Goal: Task Accomplishment & Management: Manage account settings

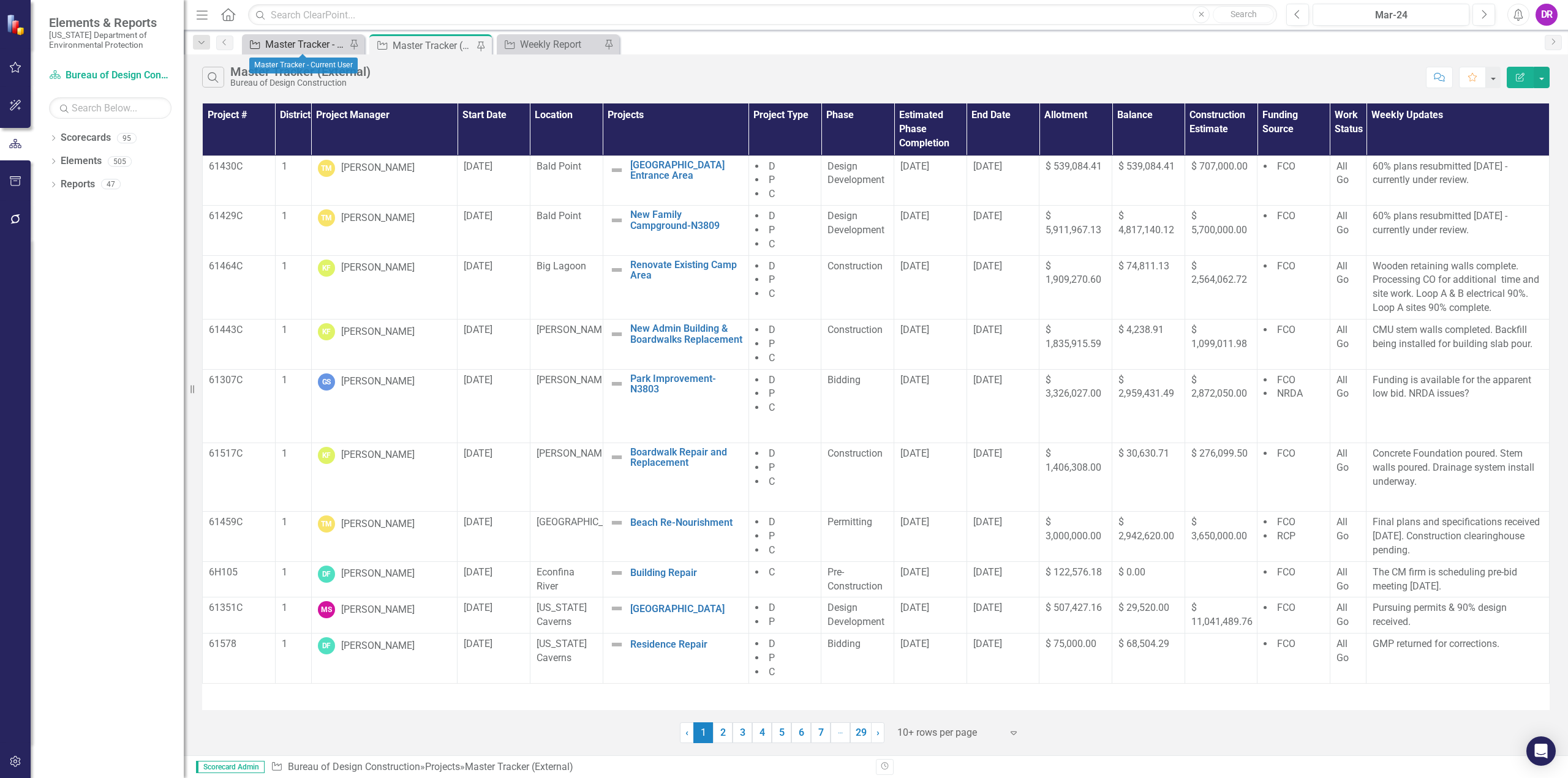
click at [320, 47] on div "Master Tracker - Current User" at bounding box center [305, 44] width 81 height 15
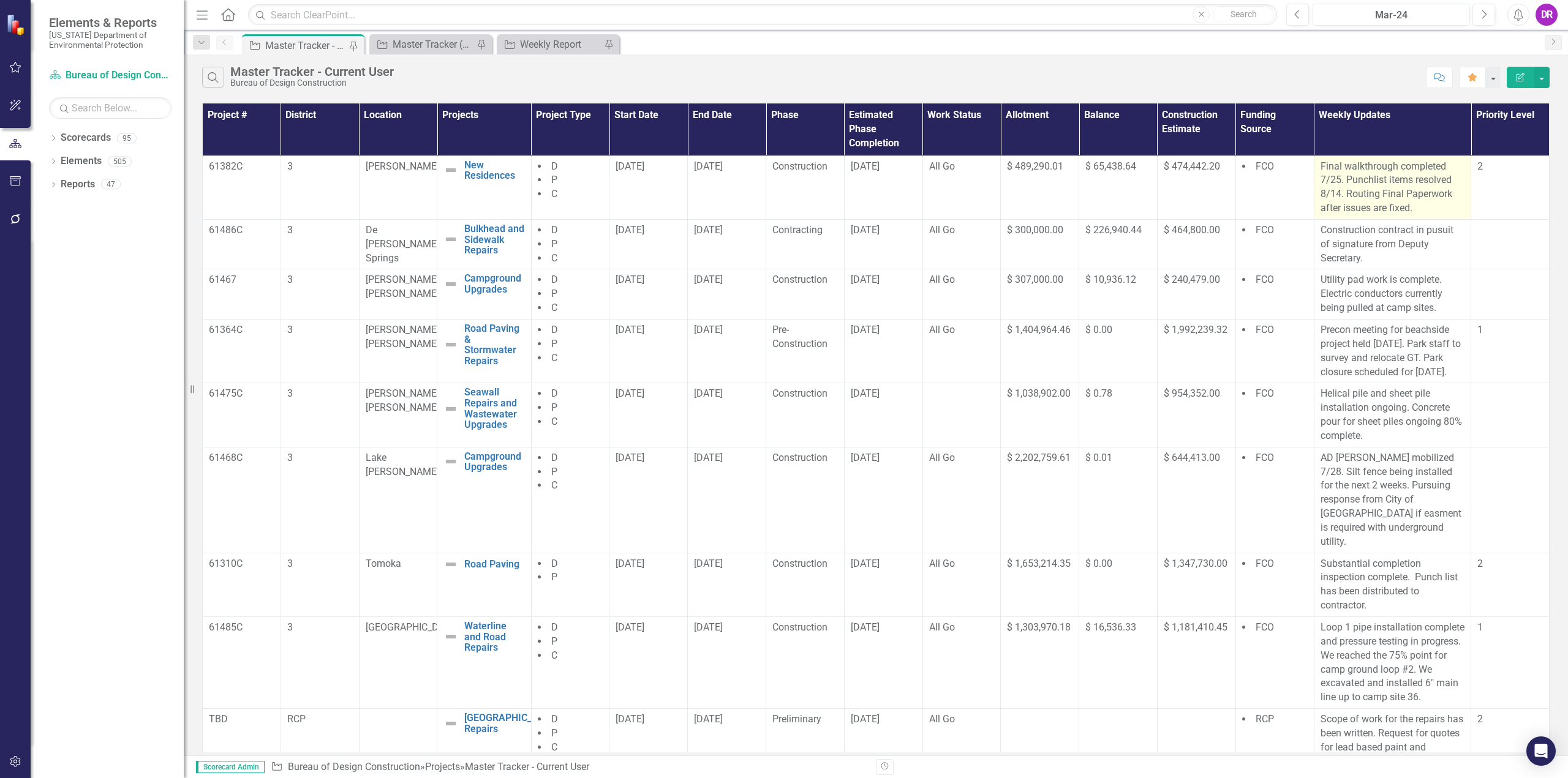
click at [1338, 178] on p "Final walkthrough completed 7/25. Punchlist items resolved 8/14. Routing Final …" at bounding box center [1392, 187] width 144 height 56
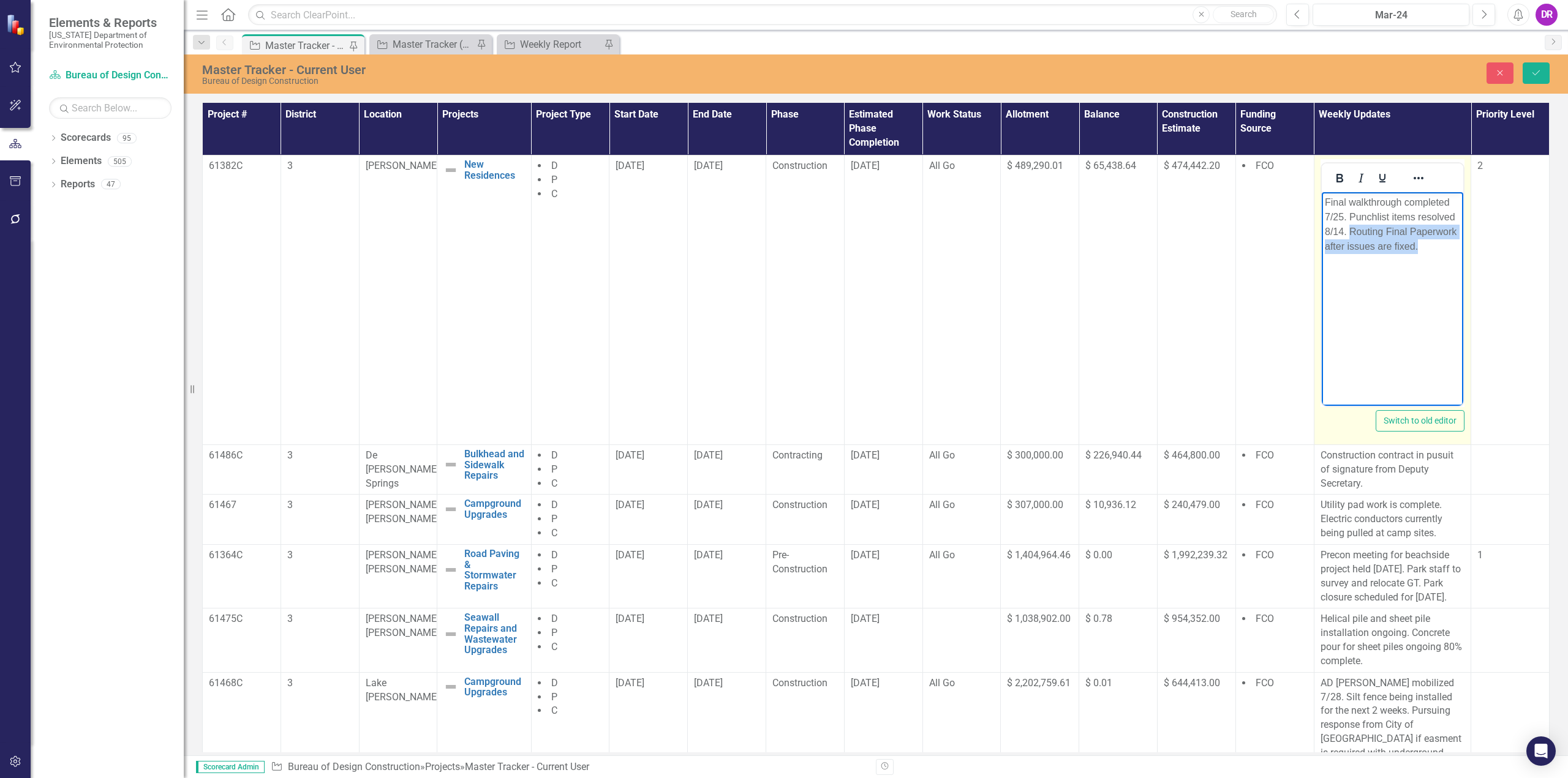
drag, startPoint x: 1349, startPoint y: 230, endPoint x: 1418, endPoint y: 271, distance: 80.3
click at [1418, 271] on body "Final walkthrough completed 7/25. Punchlist items resolved 8/14. Routing Final …" at bounding box center [1391, 283] width 142 height 184
click at [1428, 253] on p "Final walkthrough completed 7/25. Punchlist items resolved 8/14. Routing Final …" at bounding box center [1392, 223] width 136 height 59
click at [1349, 235] on p "Final walkthrough completed 7/25. Punchlist items resolved 8/14. More items to …" at bounding box center [1392, 216] width 136 height 44
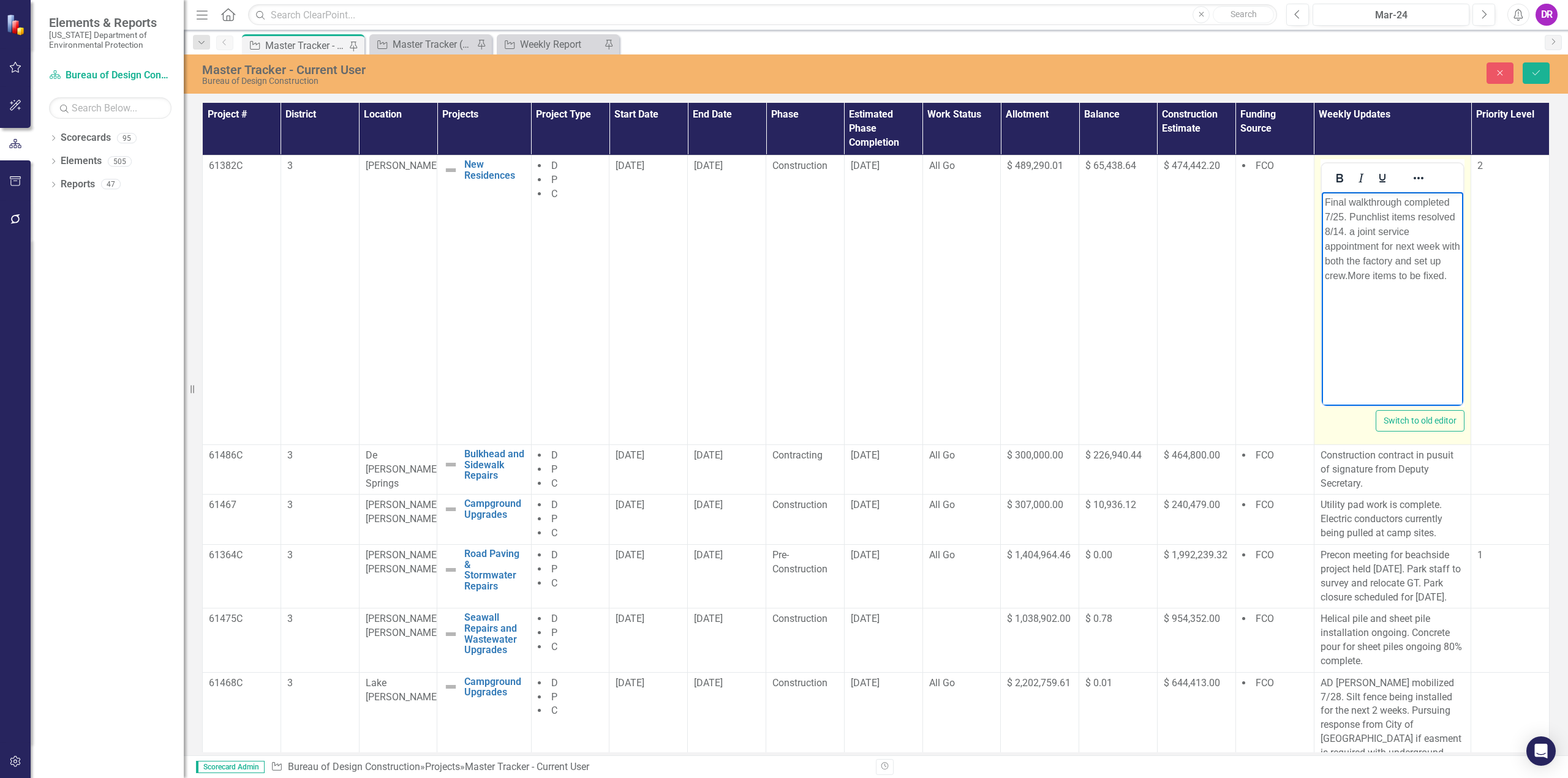
click at [1441, 244] on p "Final walkthrough completed 7/25. Punchlist items resolved 8/14. a joint servic…" at bounding box center [1392, 238] width 136 height 88
click at [1443, 279] on p "Final walkthrough completed 7/25. Punchlist items resolved 8/14. a joint servic…" at bounding box center [1392, 238] width 136 height 88
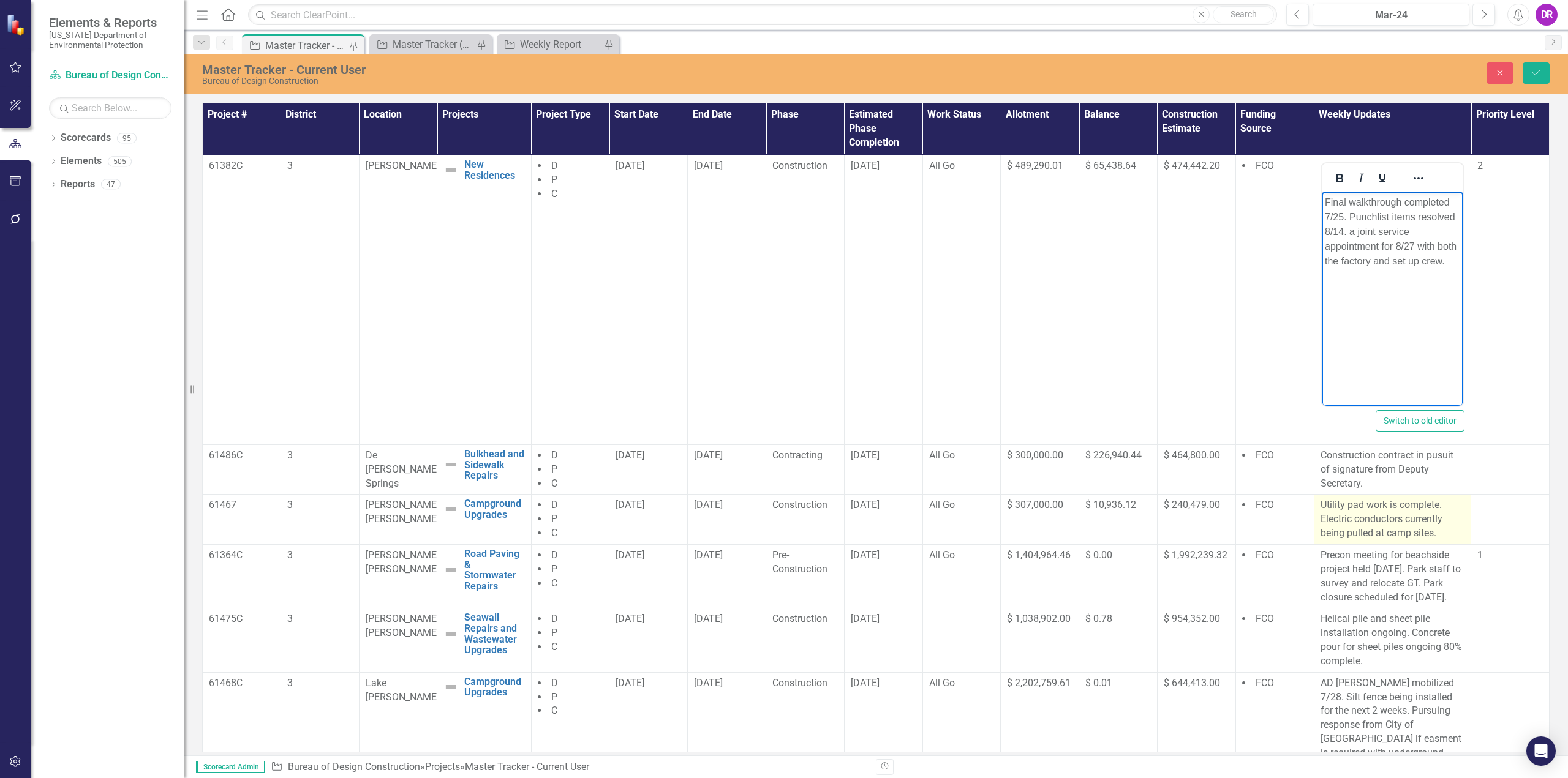
click at [1362, 521] on p "Utility pad work is complete. Electric conductors currently being pulled at cam…" at bounding box center [1392, 520] width 144 height 42
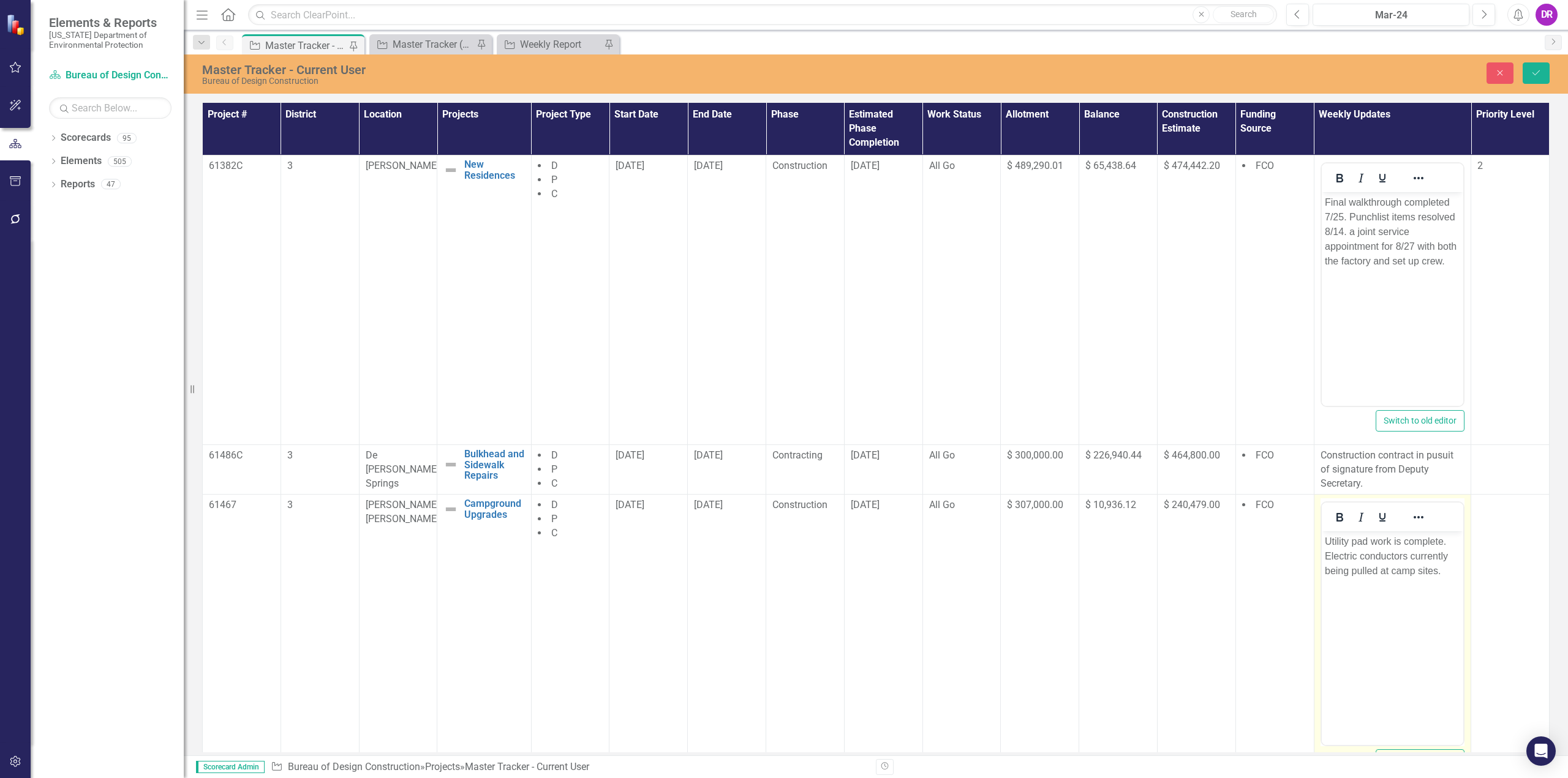
click at [1435, 570] on p "Utility pad work is complete. Electric conductors currently being pulled at cam…" at bounding box center [1392, 556] width 136 height 44
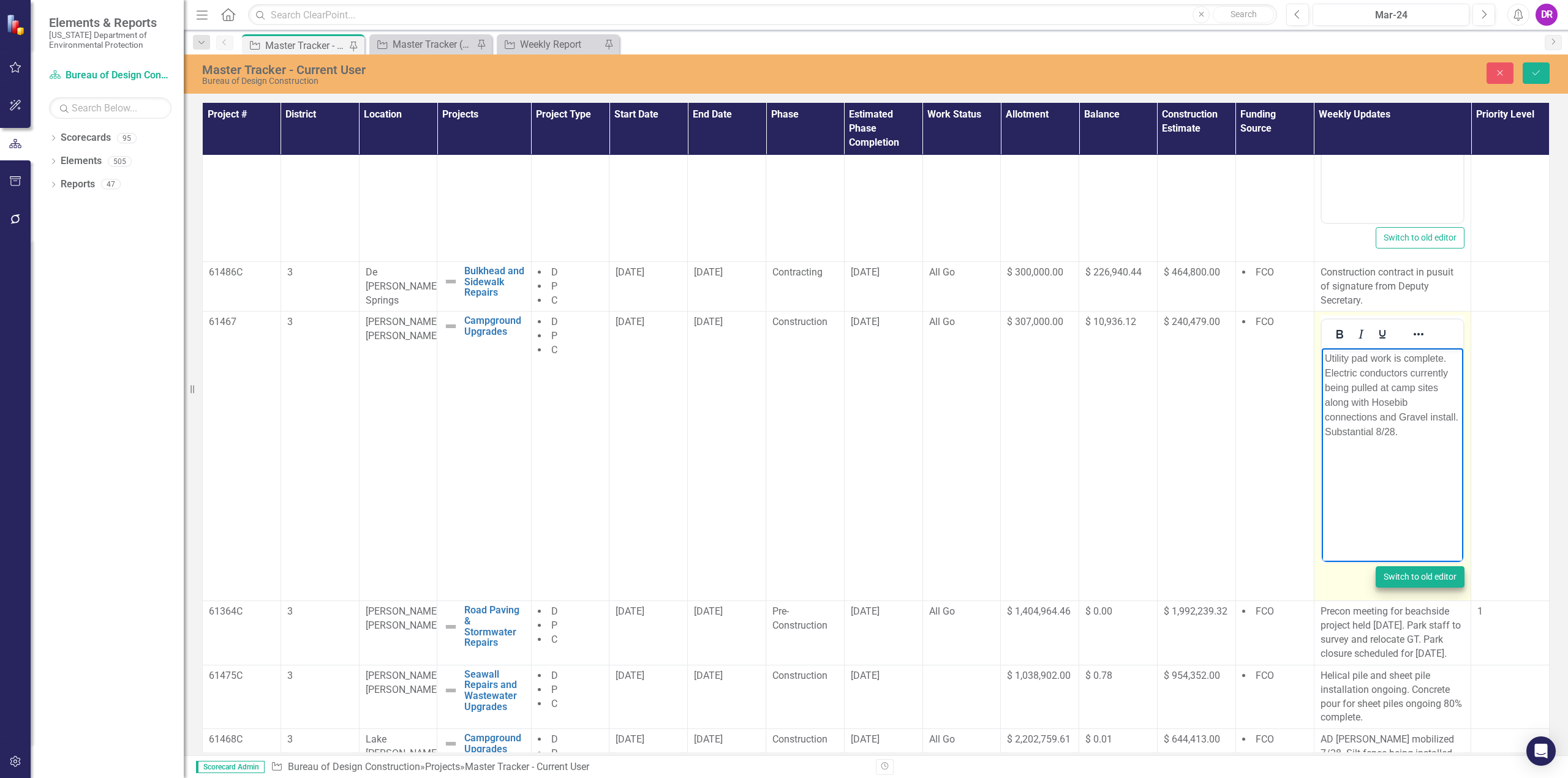
scroll to position [306, 0]
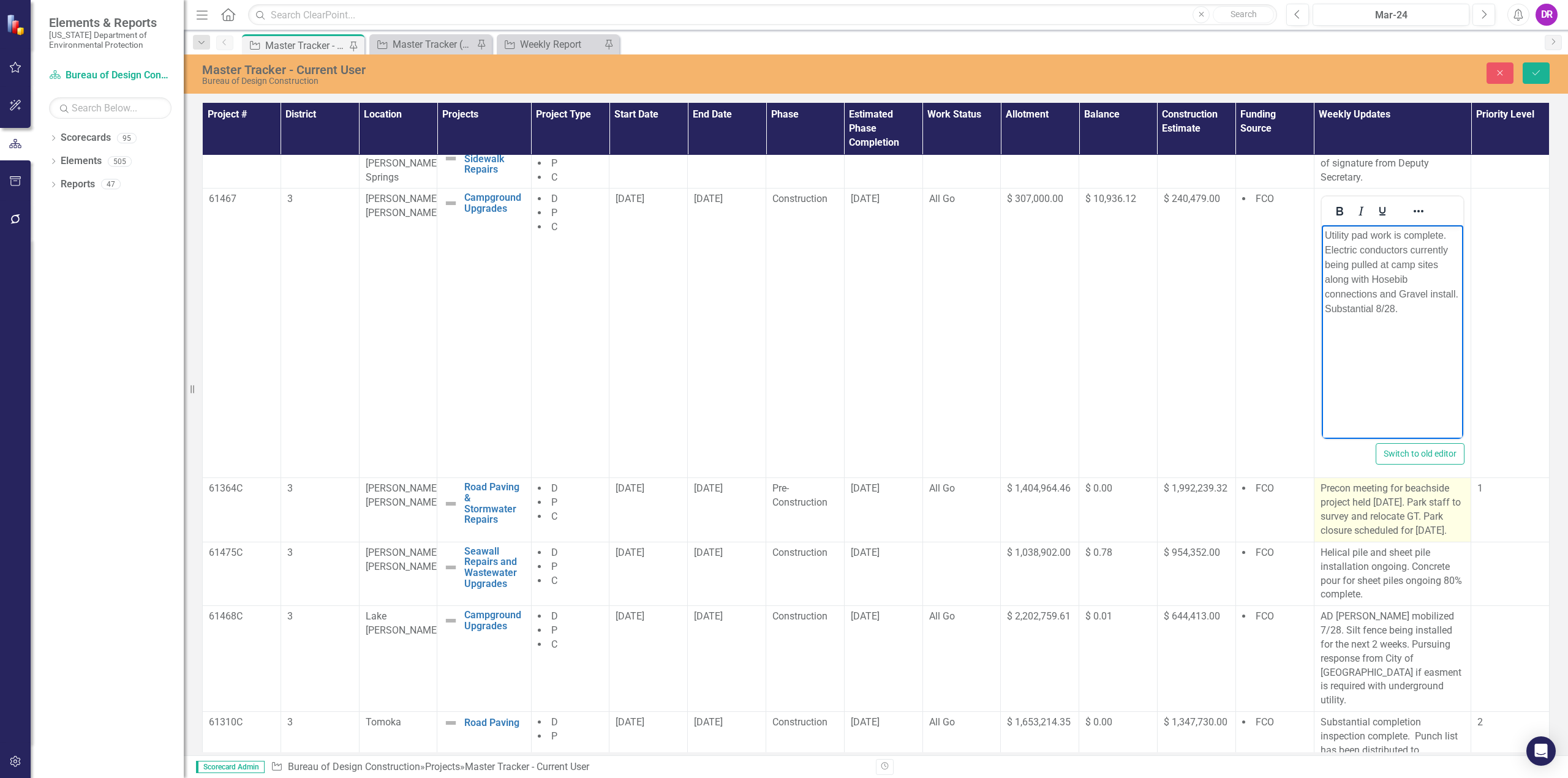
click at [1438, 513] on p "Precon meeting for beachside project held [DATE]. Park staff to survey and relo…" at bounding box center [1392, 509] width 144 height 56
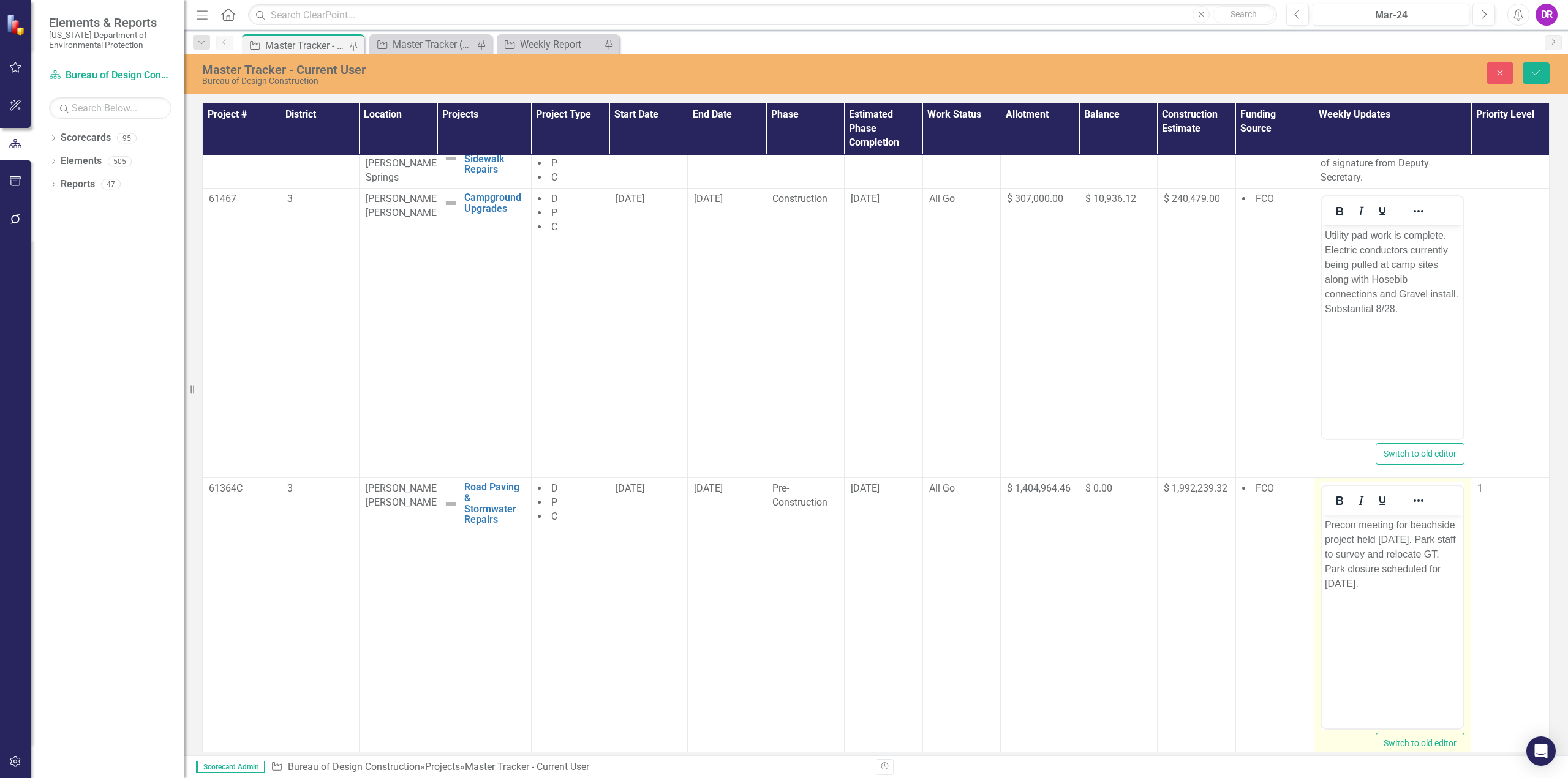
scroll to position [0, 0]
click at [1342, 551] on p "Precon meeting for beachside project held [DATE]. Park staff to survey and relo…" at bounding box center [1392, 555] width 136 height 74
click at [1435, 554] on p "Precon meeting for beachside project held [DATE]. Hydra to survey and relocate …" at bounding box center [1392, 547] width 136 height 59
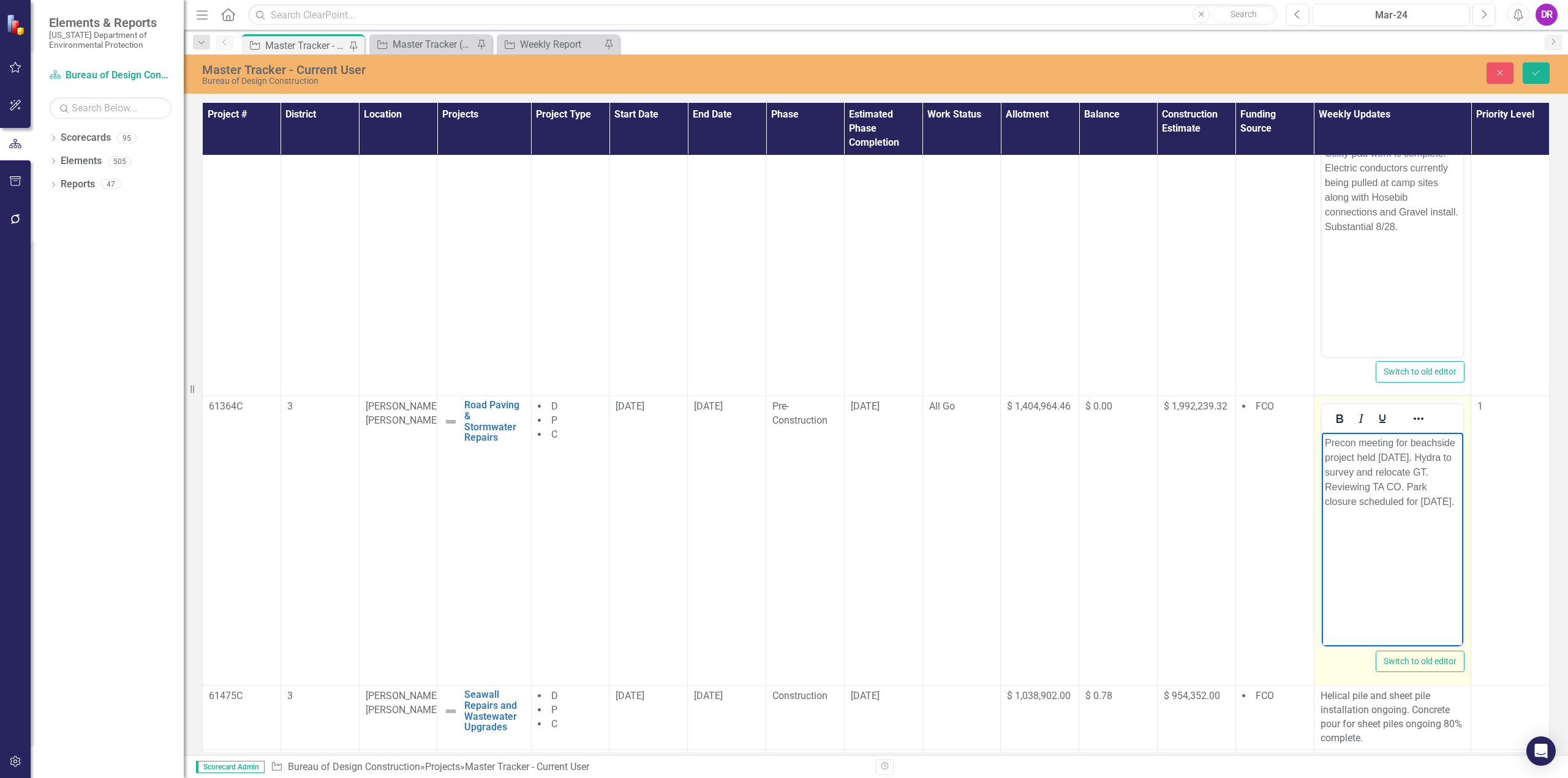
scroll to position [674, 0]
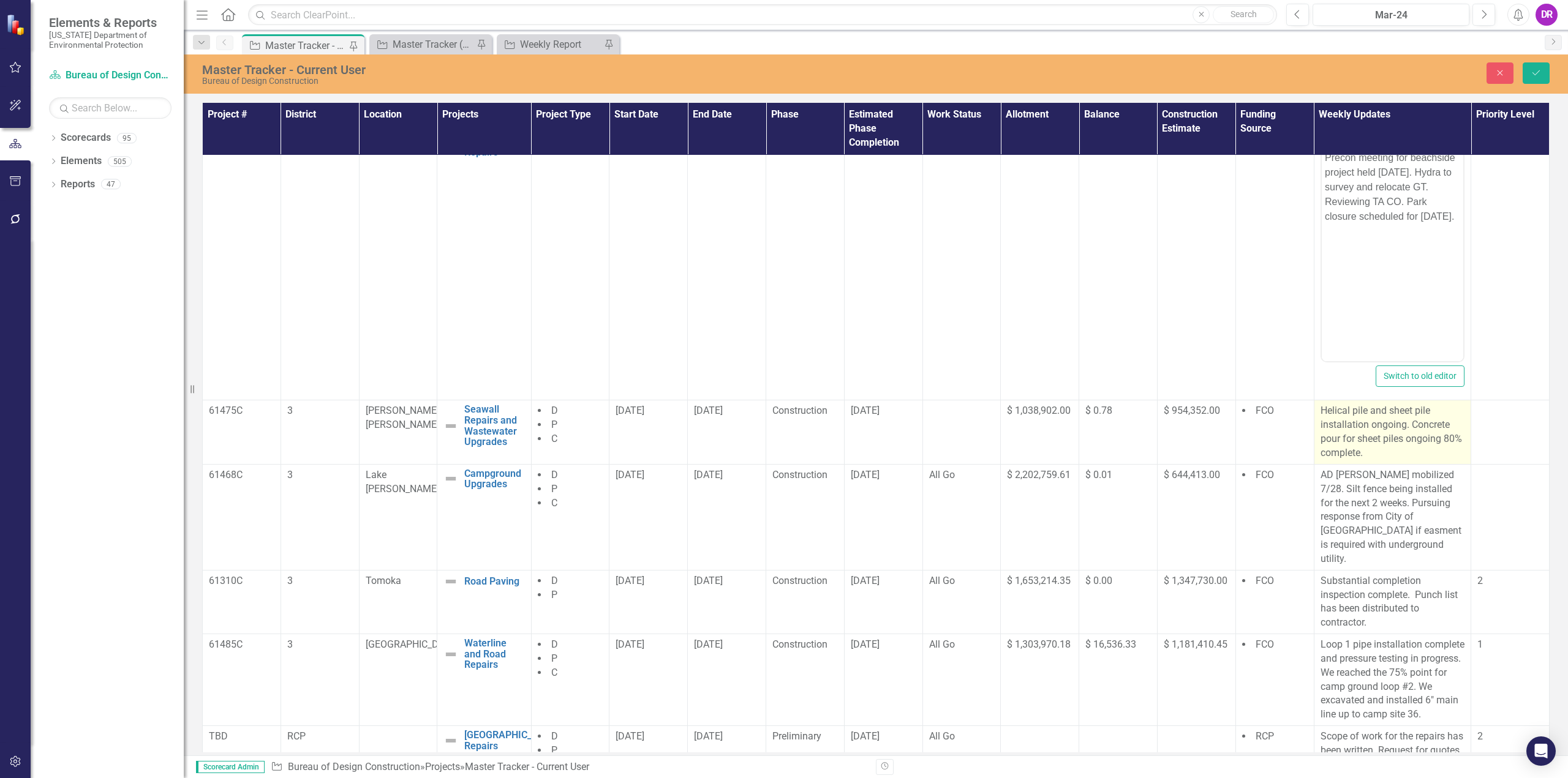
click at [1370, 435] on p "Helical pile and sheet pile installation ongoing. Concrete pour for sheet piles…" at bounding box center [1392, 432] width 144 height 56
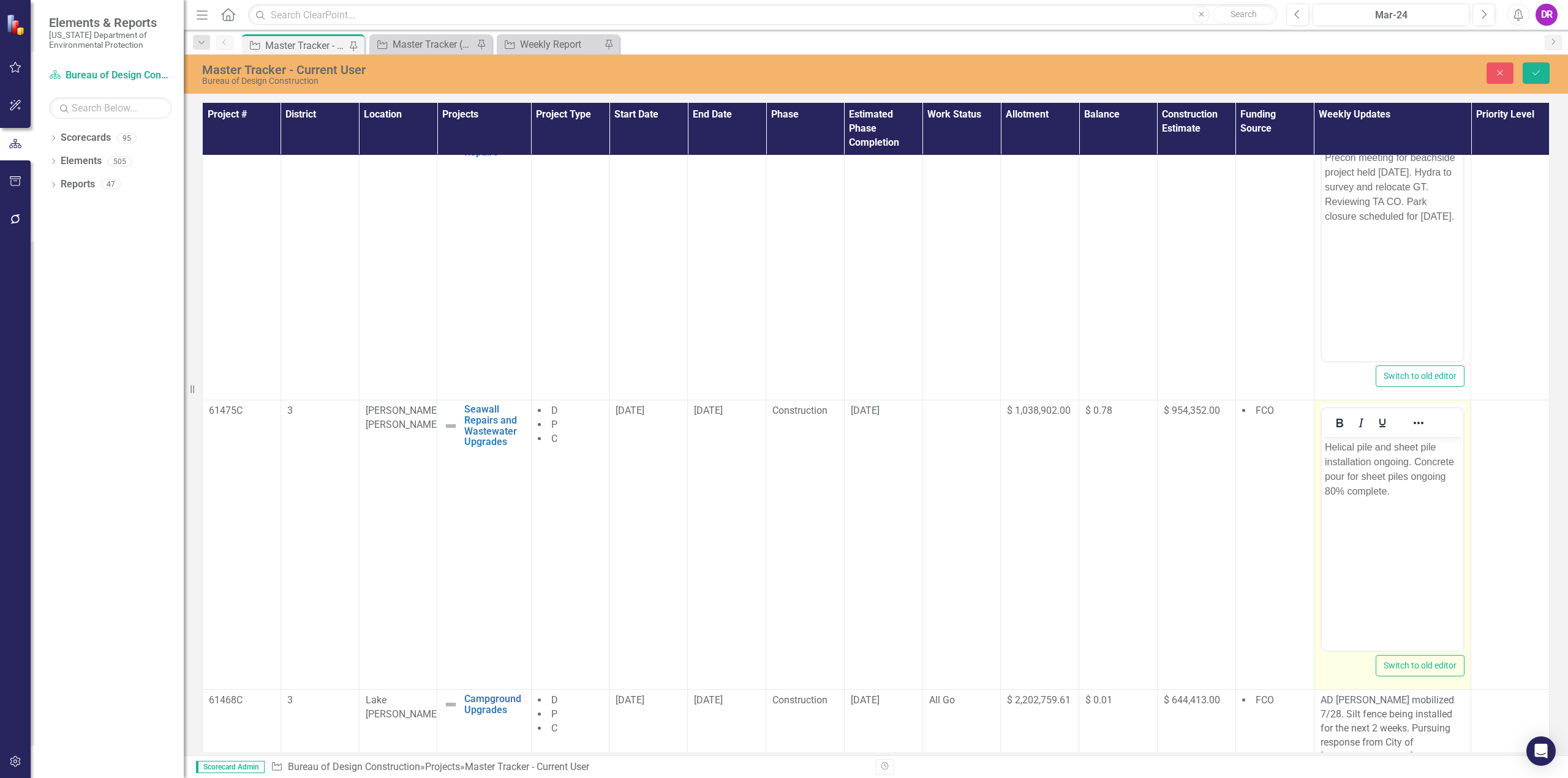
scroll to position [0, 0]
click at [1406, 462] on p "Helical pile and sheet pile installation ongoing. Concrete pour for sheet piles…" at bounding box center [1392, 470] width 136 height 59
click at [1389, 489] on p "Helical pile and sheet pile installation complete. Concrete pour for sheet pile…" at bounding box center [1392, 470] width 136 height 59
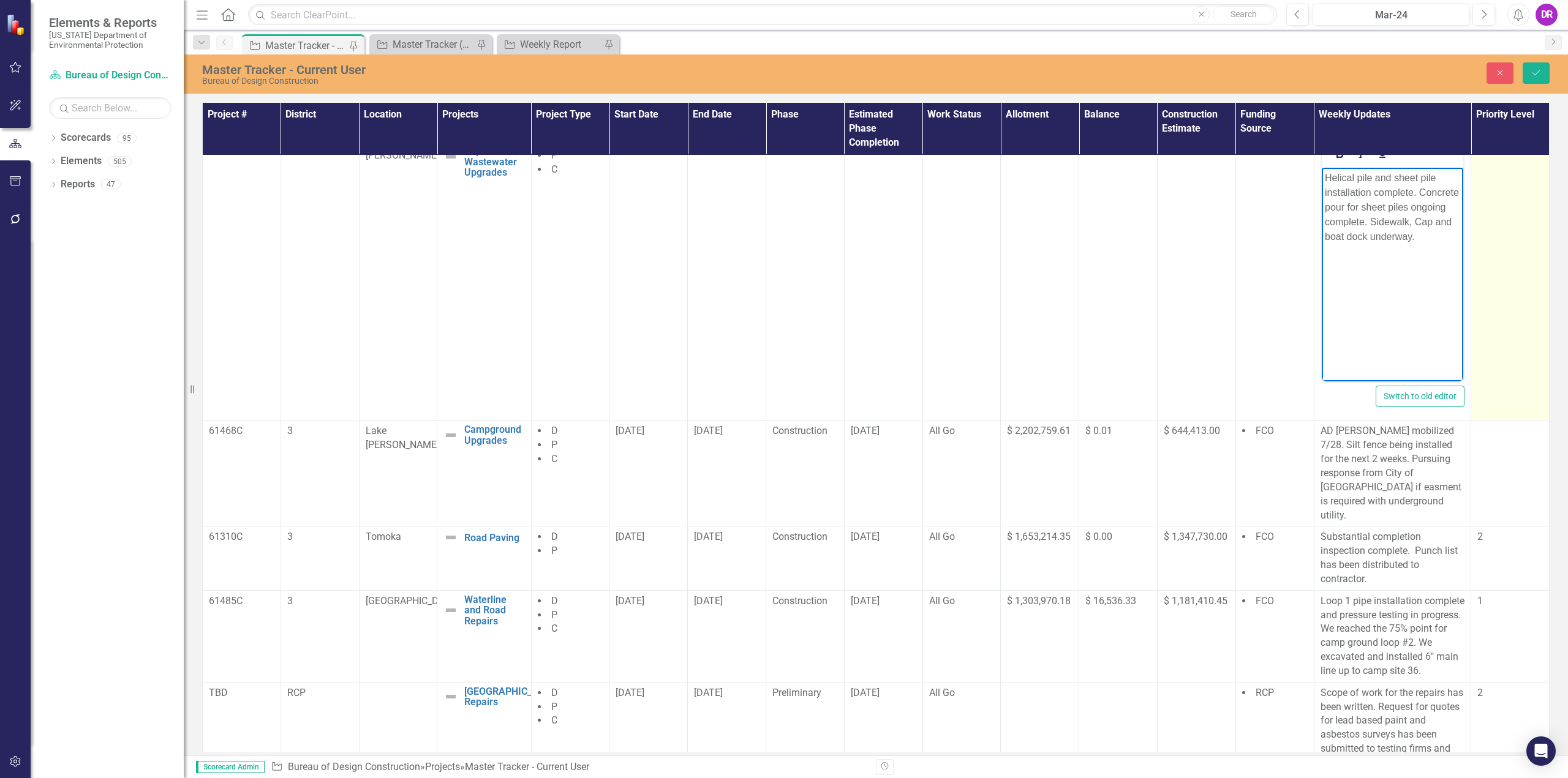
scroll to position [978, 0]
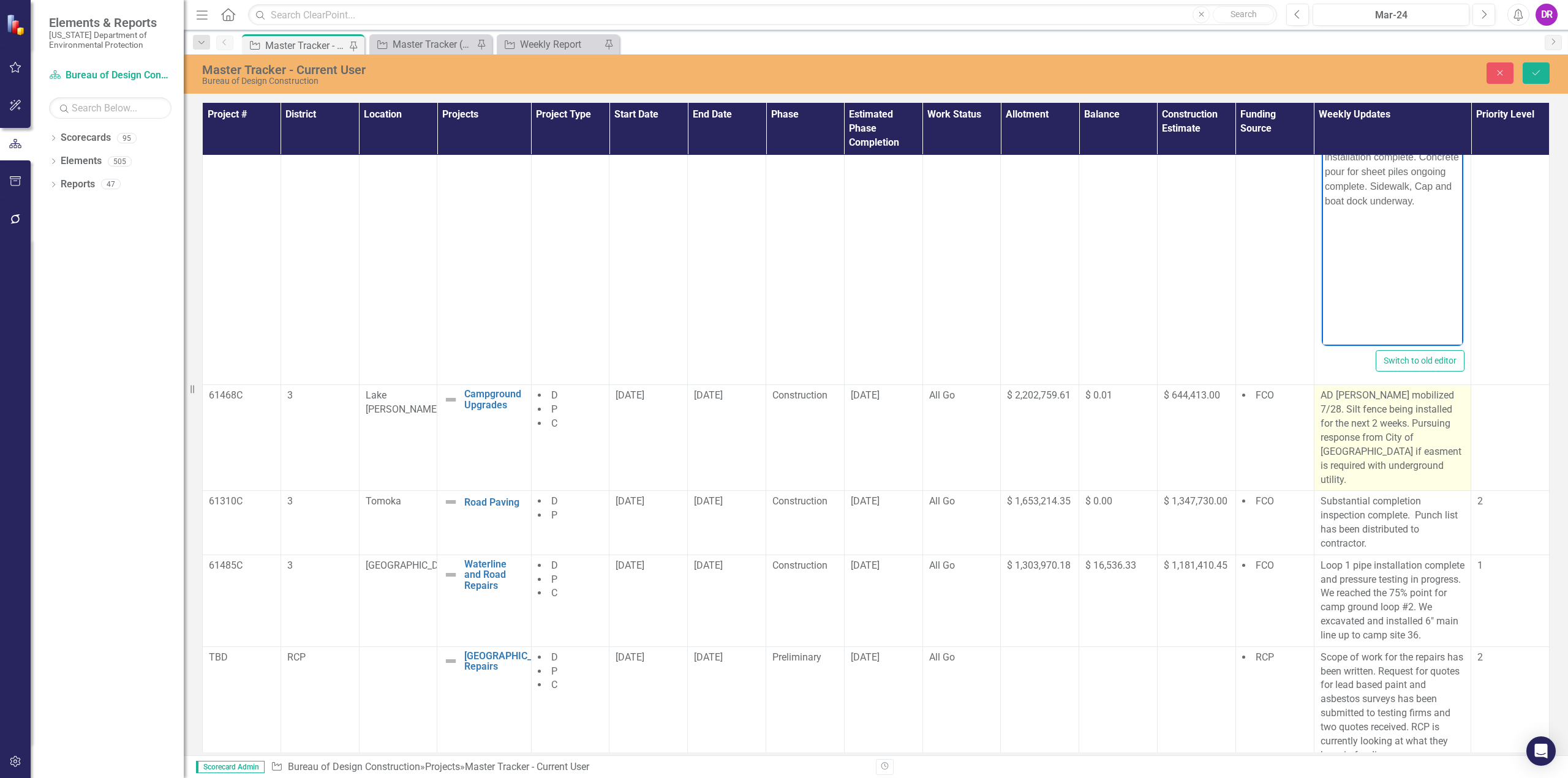
click at [1382, 427] on p "AD [PERSON_NAME] mobilized 7/28. Silt fence being installed for the next 2 week…" at bounding box center [1392, 437] width 144 height 98
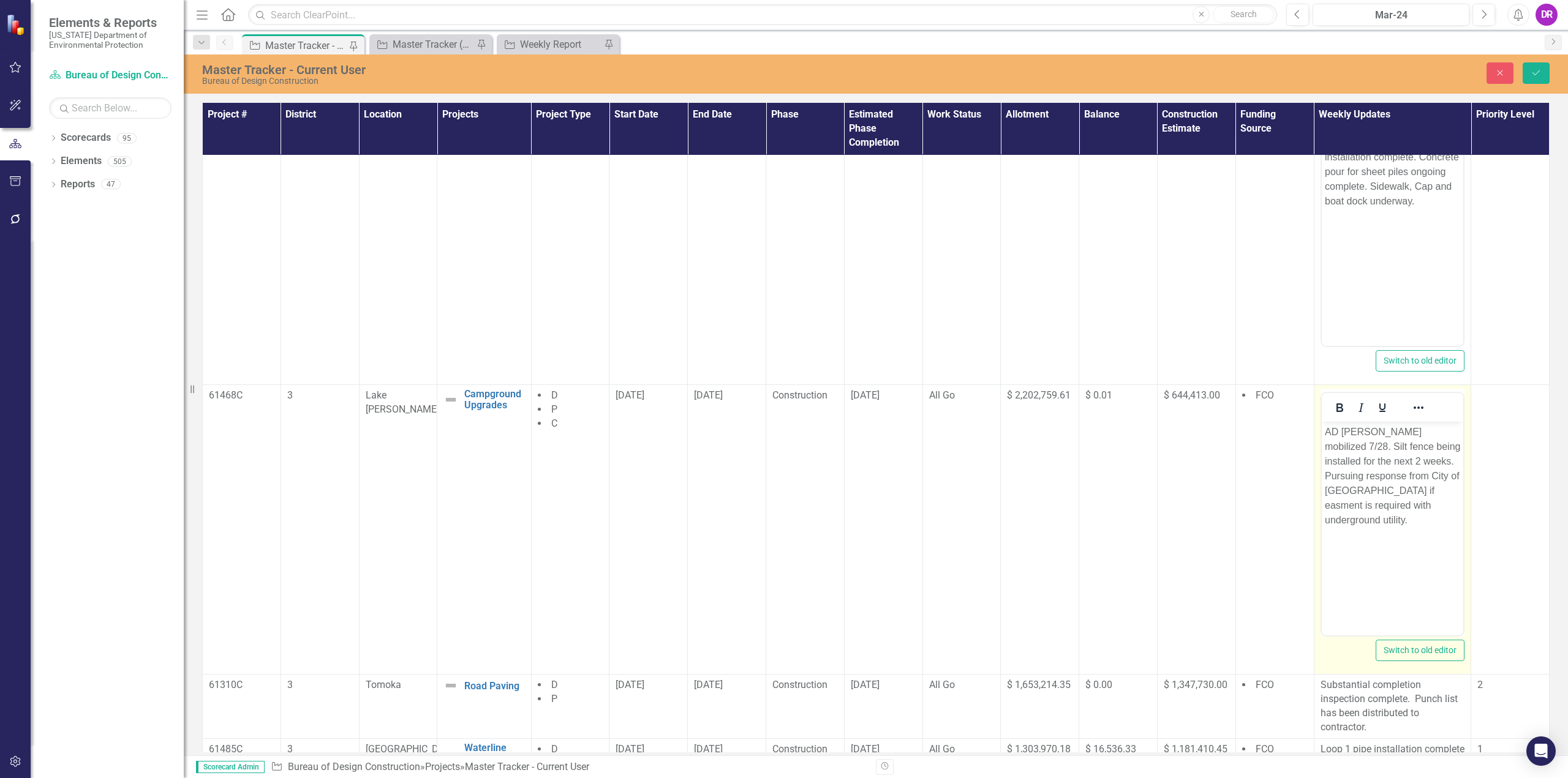
scroll to position [0, 0]
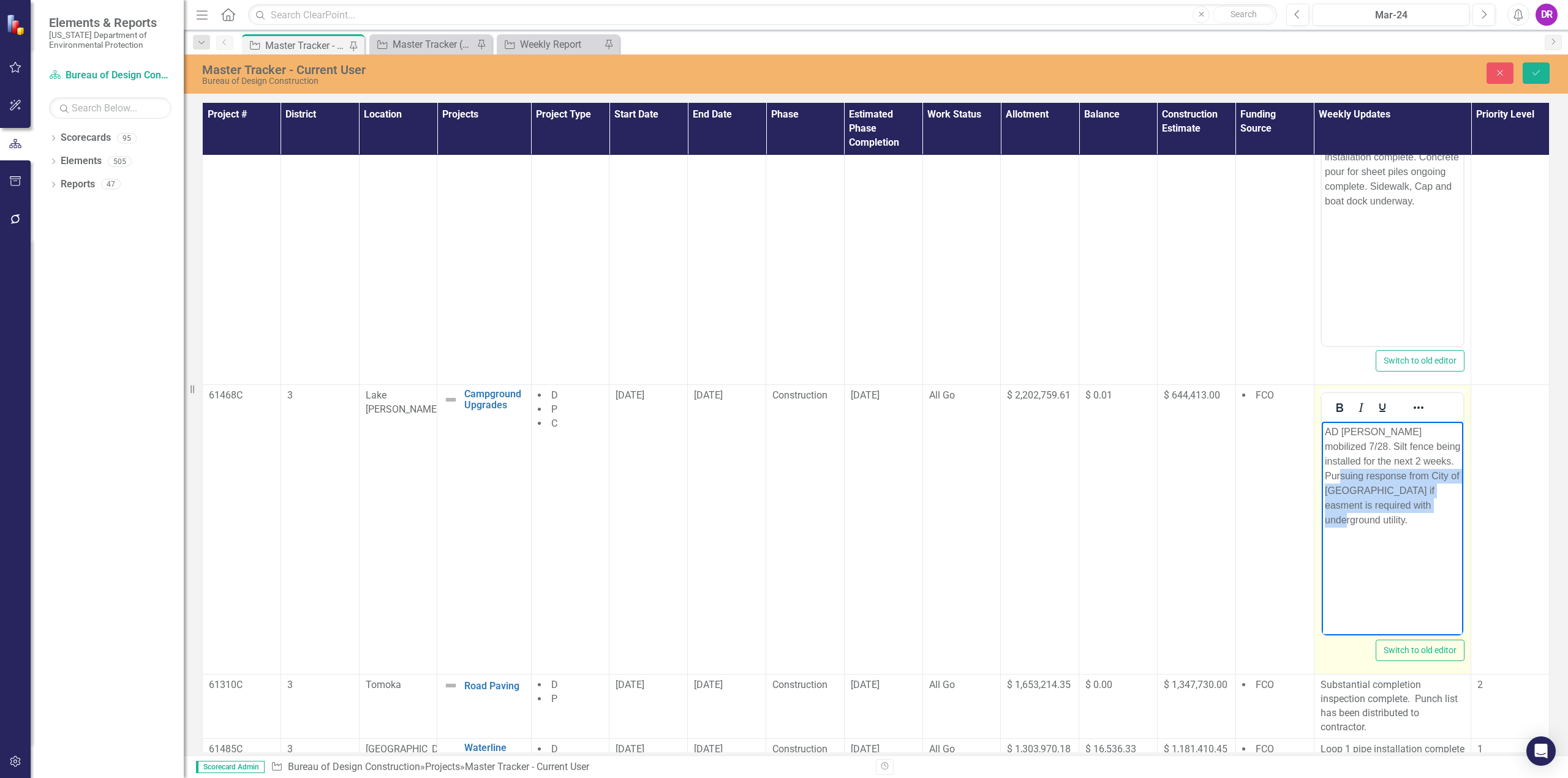
drag, startPoint x: 1326, startPoint y: 476, endPoint x: 1381, endPoint y: 516, distance: 68.0
click at [1381, 516] on p "AD [PERSON_NAME] mobilized 7/28. Silt fence being installed for the next 2 week…" at bounding box center [1392, 476] width 136 height 103
click at [1447, 474] on p "AD [PERSON_NAME] mobilized 7/28. Silt fence being installed for the next 2 week…" at bounding box center [1392, 461] width 136 height 74
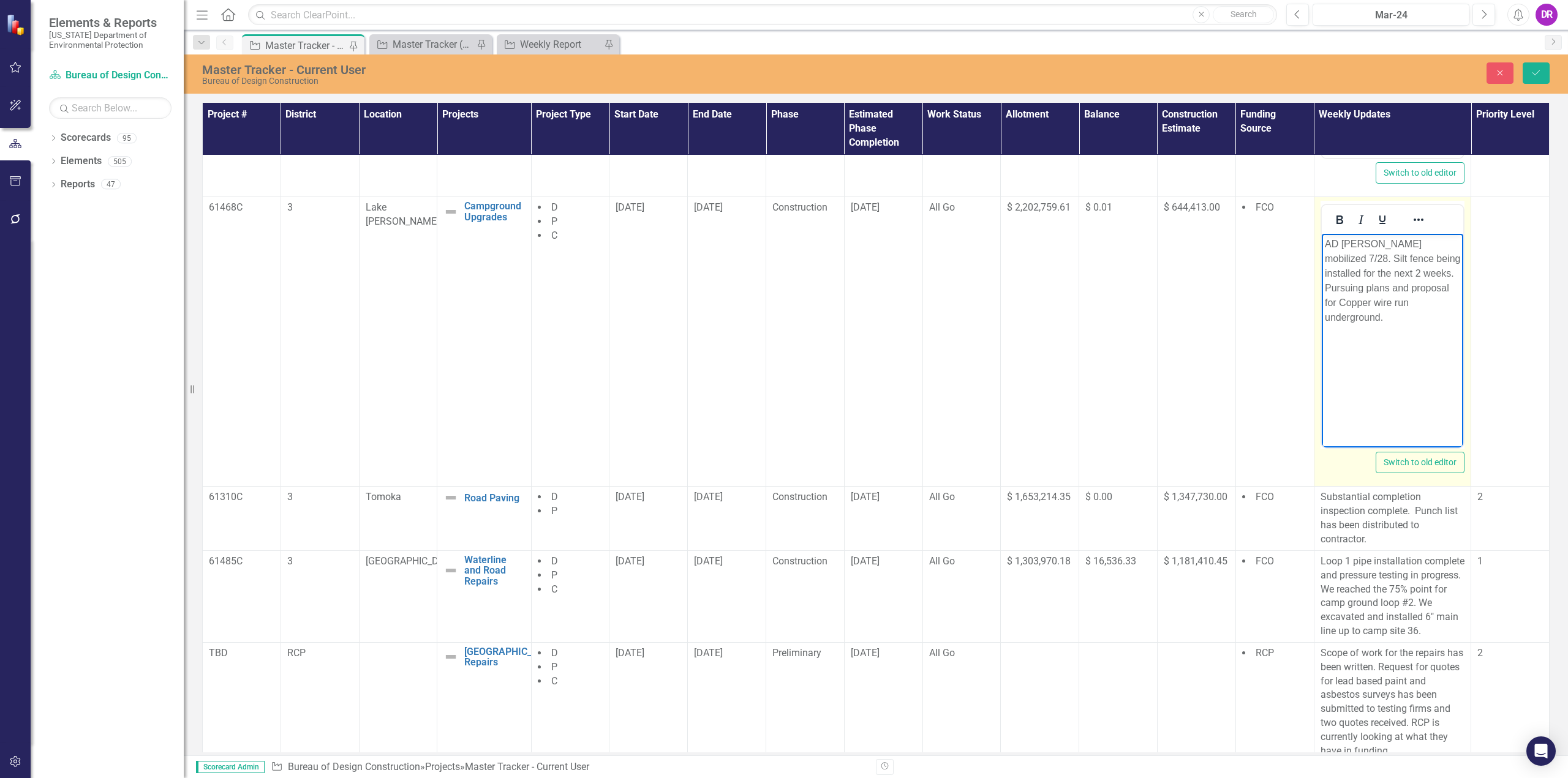
scroll to position [1176, 0]
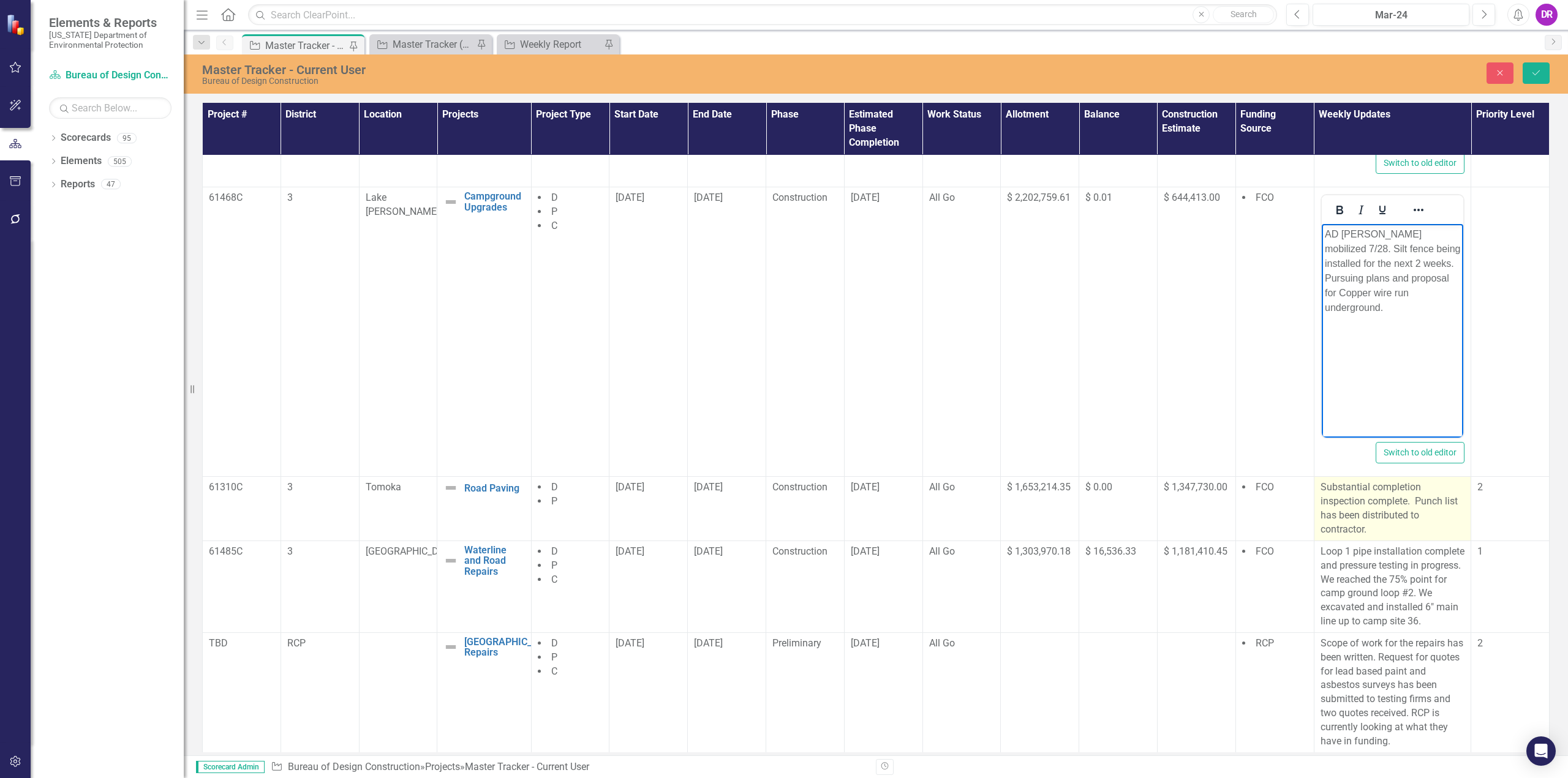
click at [1408, 502] on p "Substantial completion inspection complete. Punch list has been distributed to …" at bounding box center [1392, 508] width 144 height 56
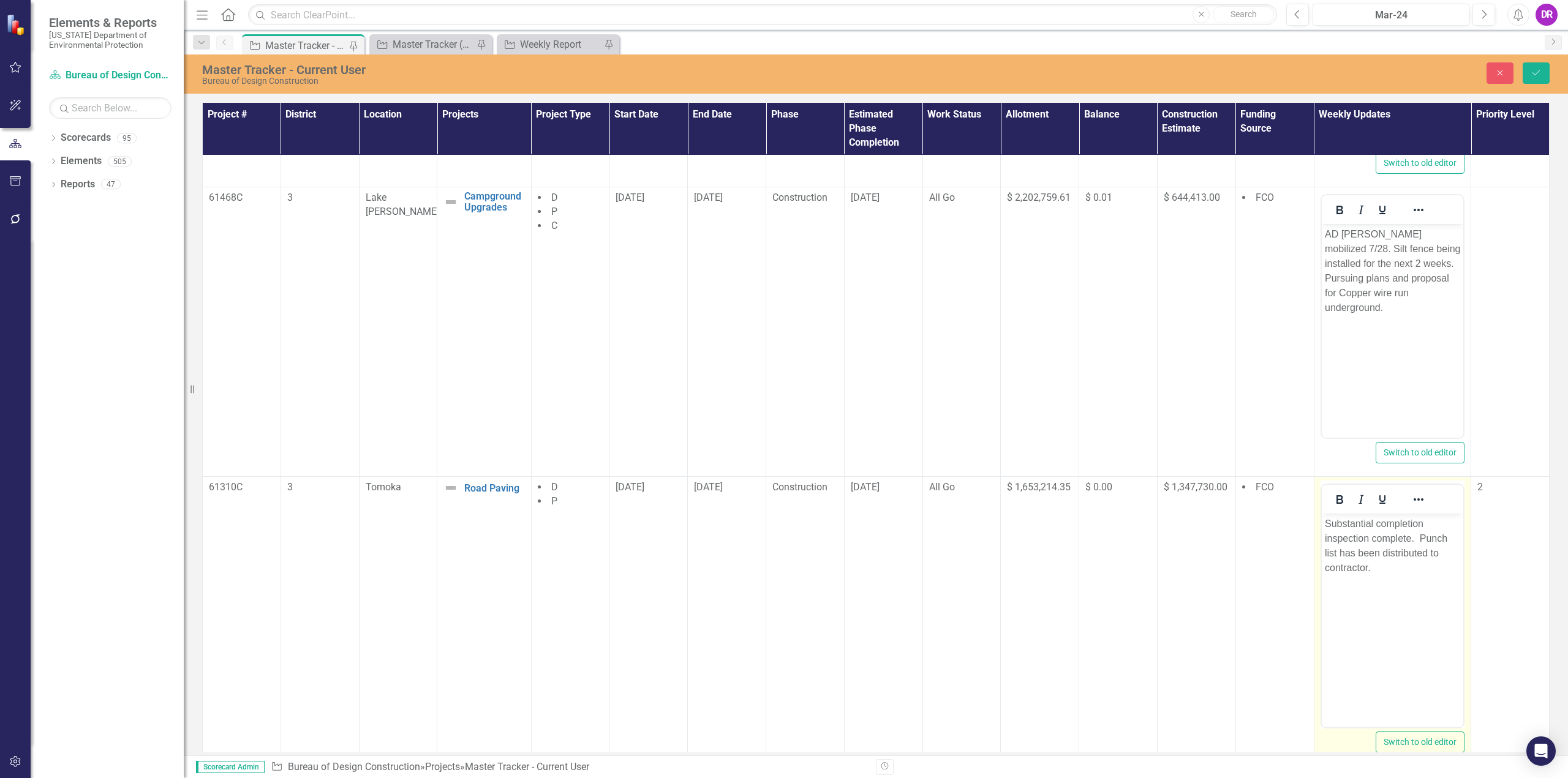
scroll to position [0, 0]
click at [1417, 539] on p "Substantial completion inspection complete. Punch list has been distributed to …" at bounding box center [1392, 546] width 136 height 59
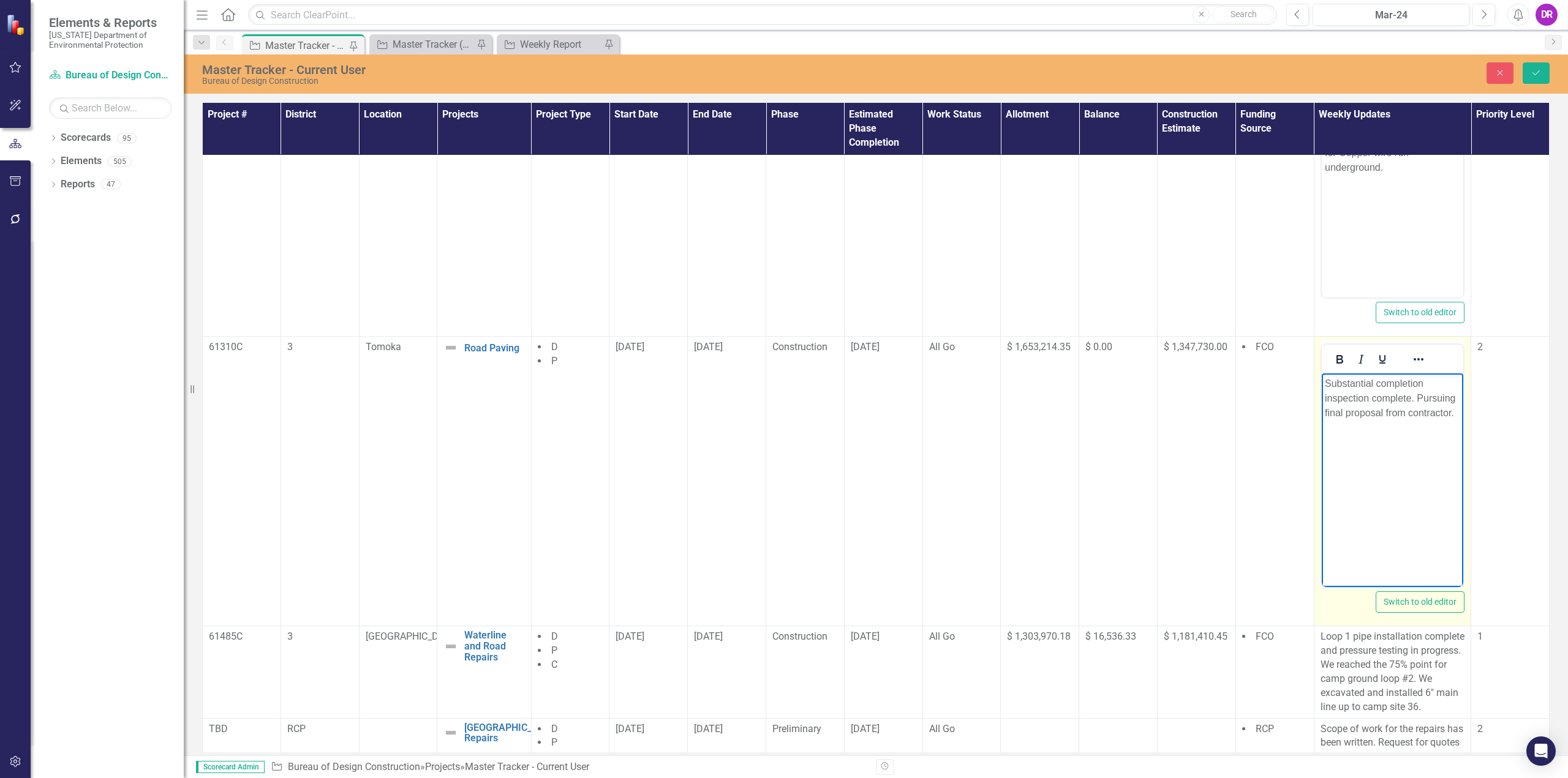
scroll to position [1402, 0]
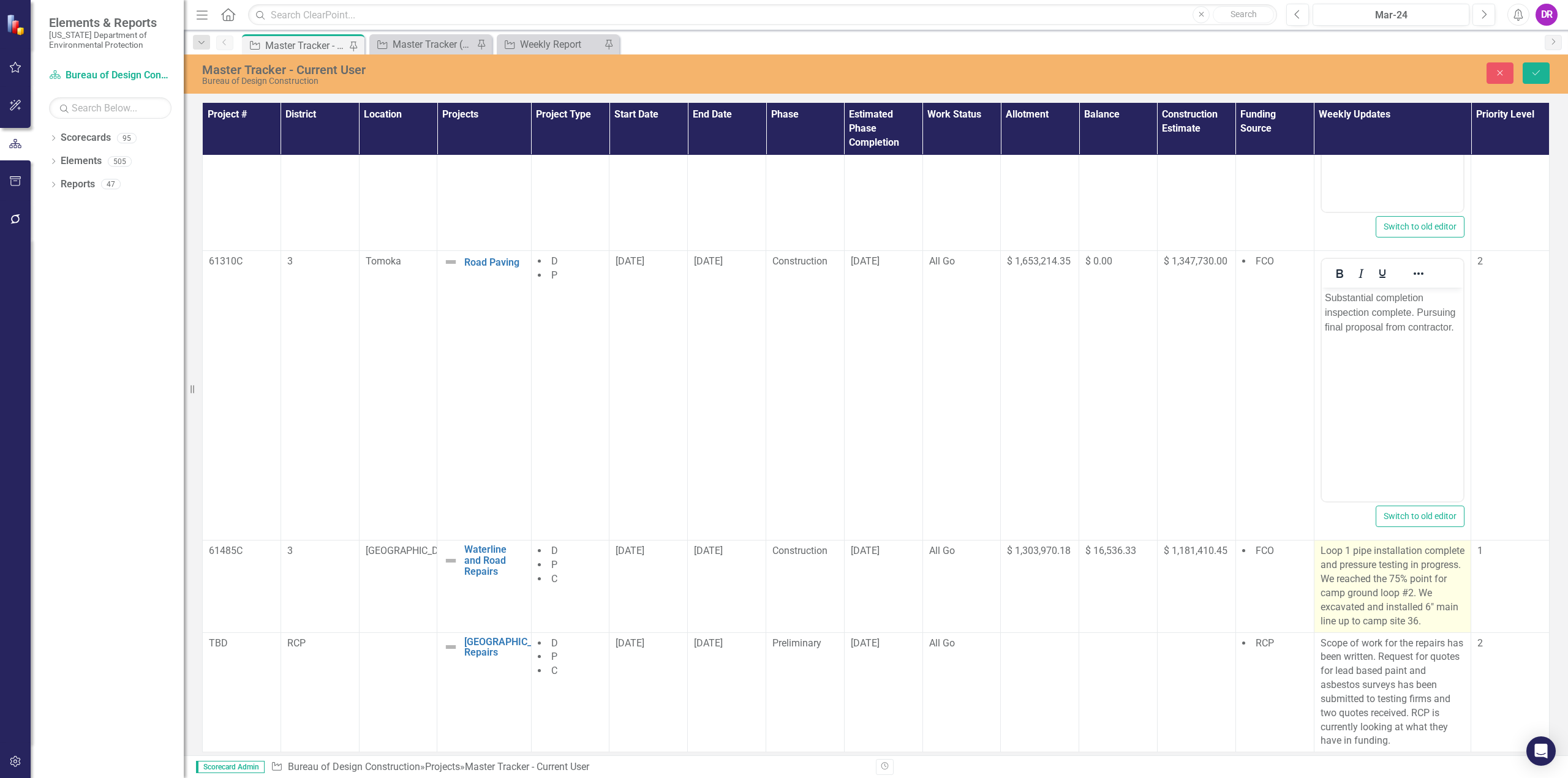
click at [1355, 569] on p "Loop 1 pipe installation complete and pressure testing in progress. We reached …" at bounding box center [1392, 586] width 144 height 84
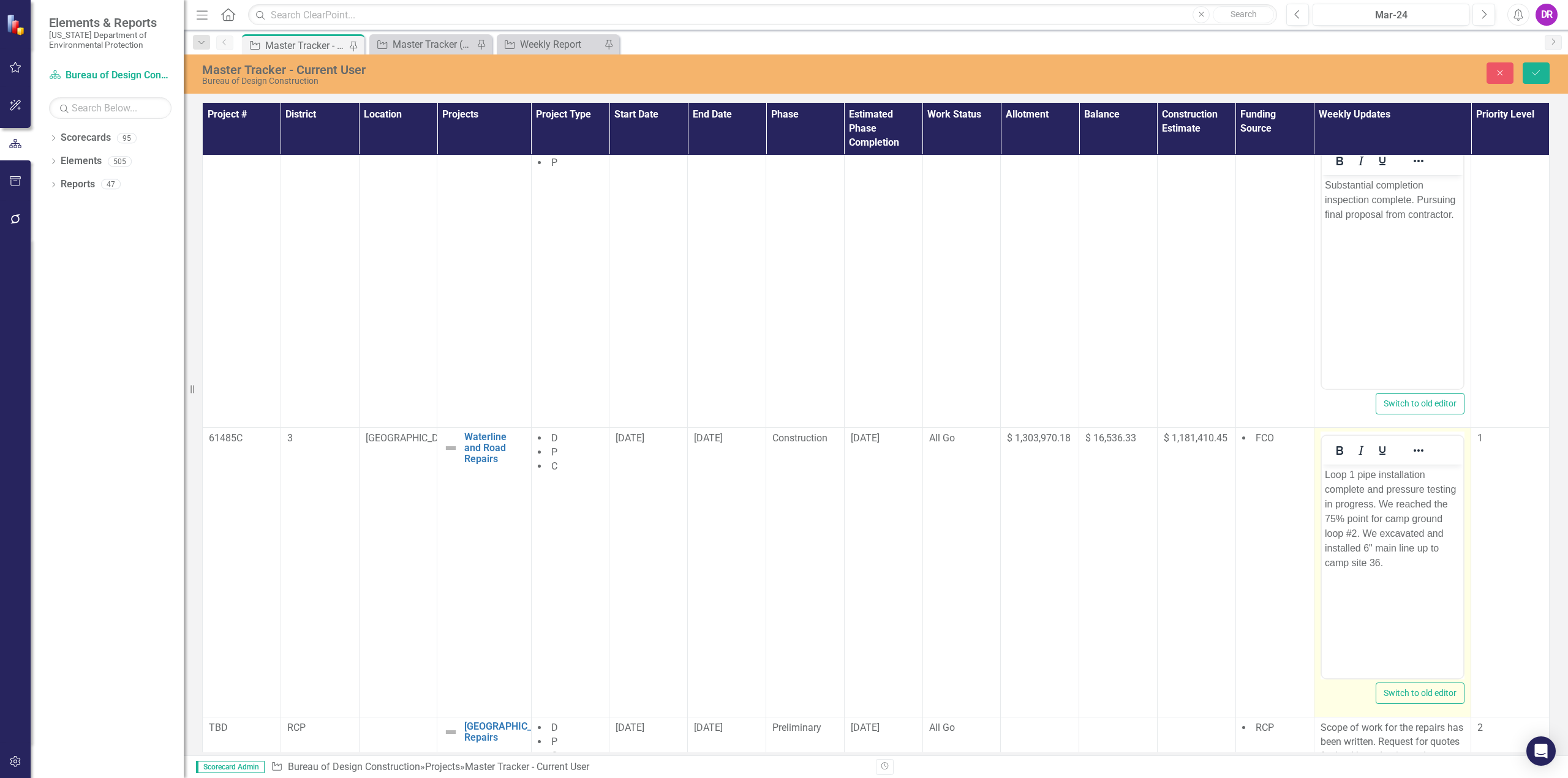
scroll to position [1524, 0]
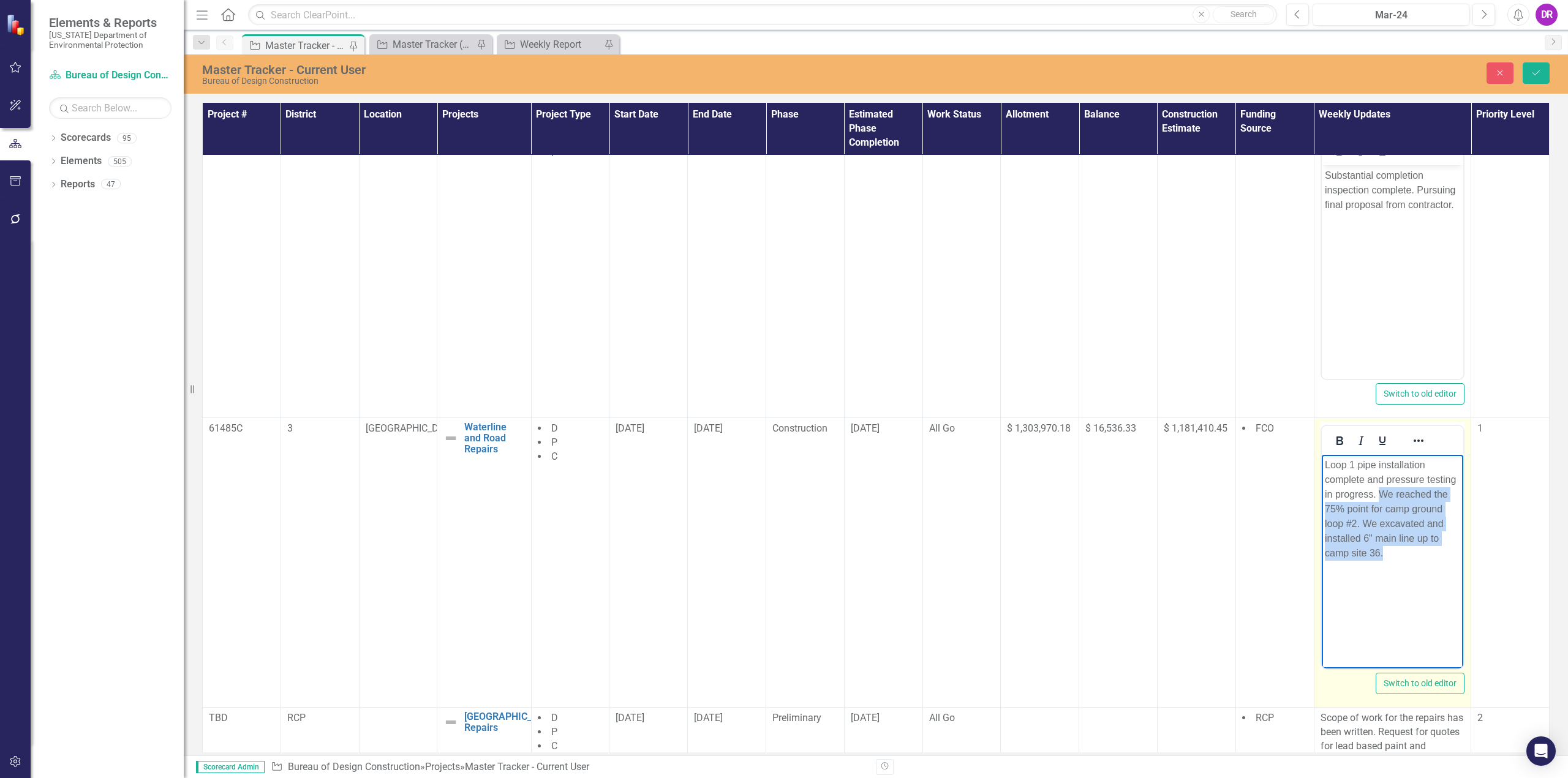
drag, startPoint x: 1379, startPoint y: 495, endPoint x: 1408, endPoint y: 549, distance: 61.3
click at [1408, 549] on p "Loop 1 pipe installation complete and pressure testing in progress. We reached …" at bounding box center [1392, 509] width 136 height 103
click at [1353, 462] on p "Loop 1 pipe installation complete and pressure testing in progress." at bounding box center [1392, 480] width 136 height 44
click at [1378, 493] on p "Loop 1 and 2 pipe installation complete and pressure testing in progress." at bounding box center [1392, 480] width 136 height 44
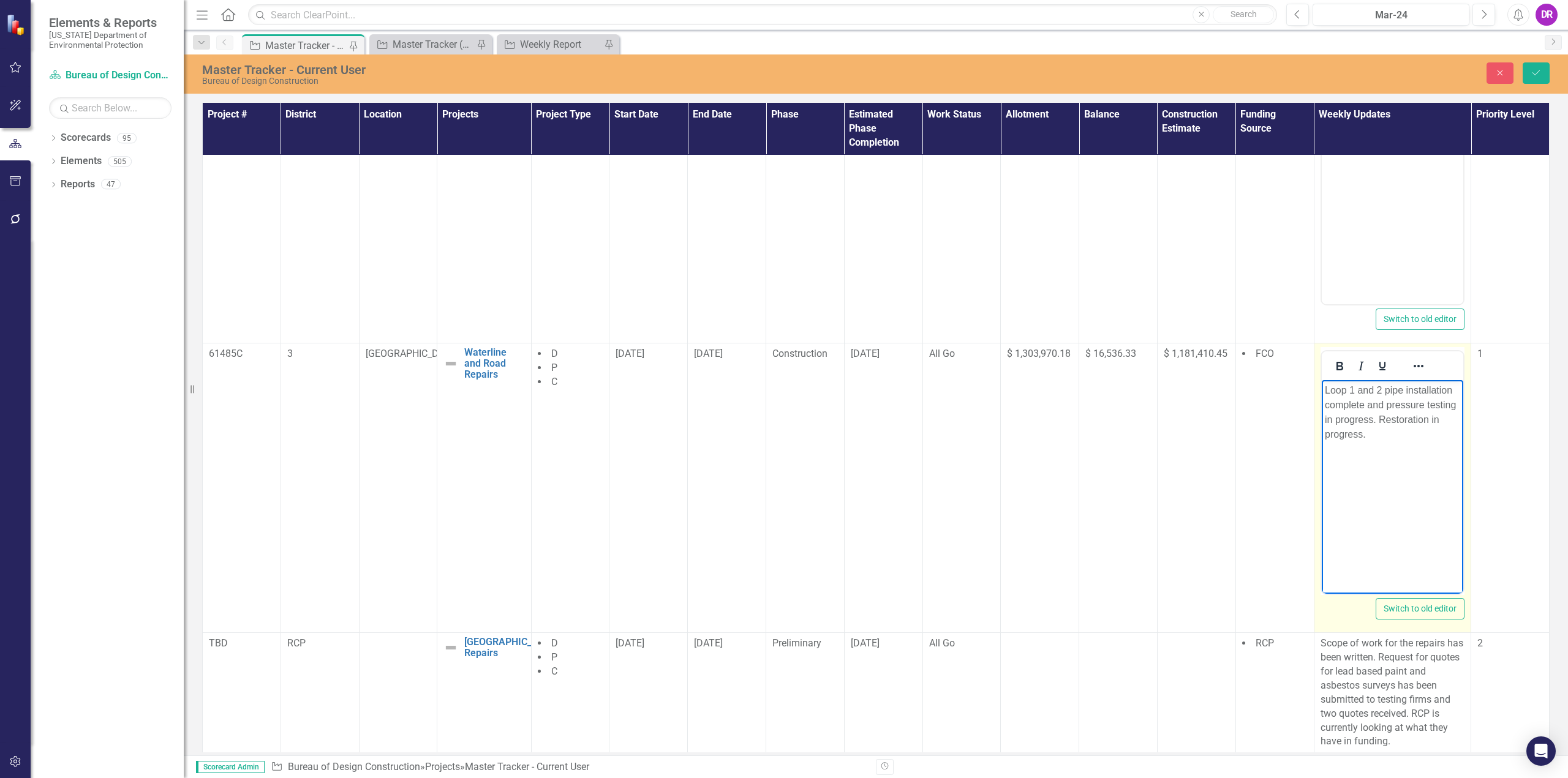
scroll to position [1600, 0]
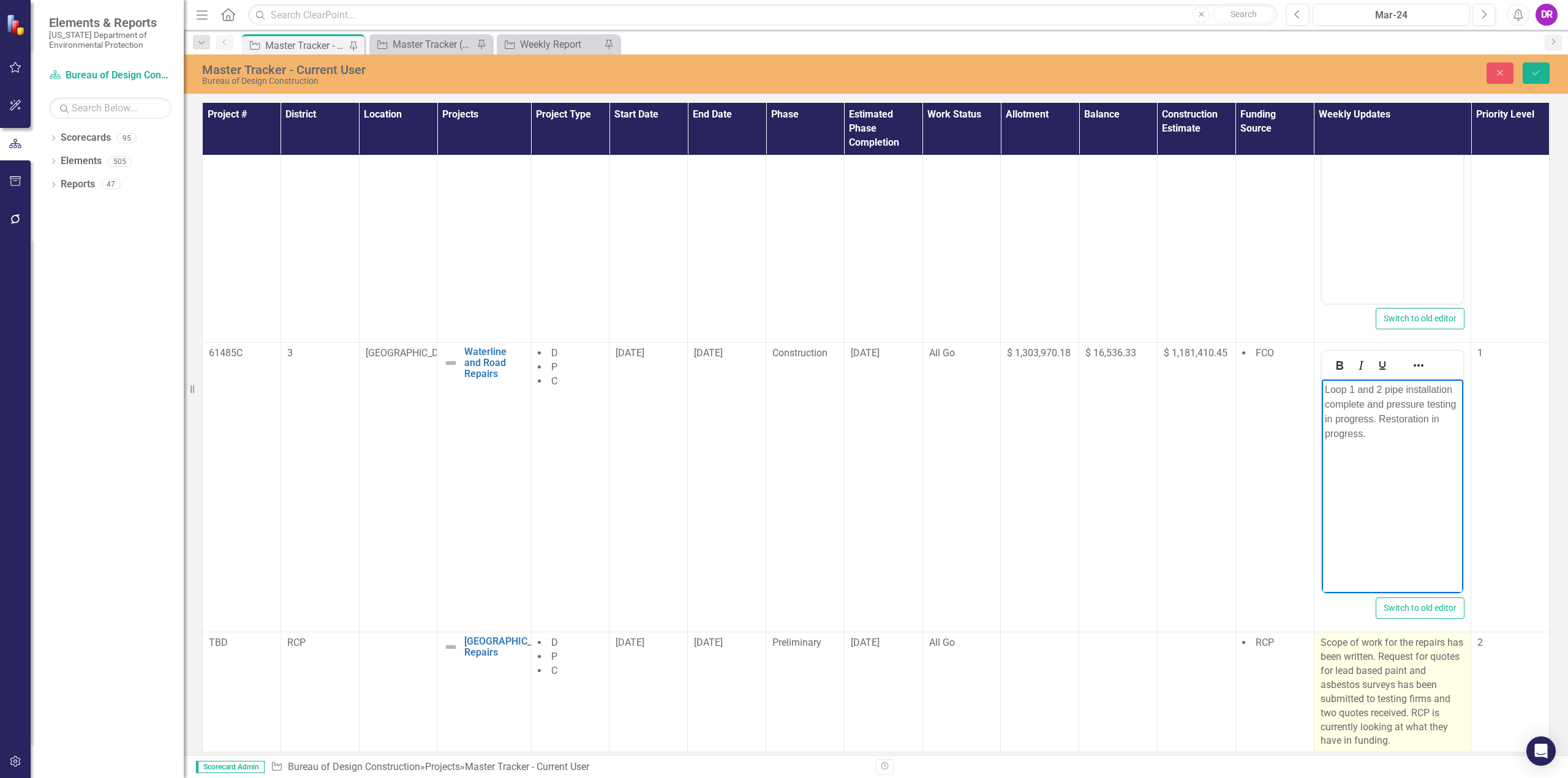
click at [1380, 686] on p "Scope of work for the repairs has been written. Request for quotes for lead bas…" at bounding box center [1392, 692] width 144 height 112
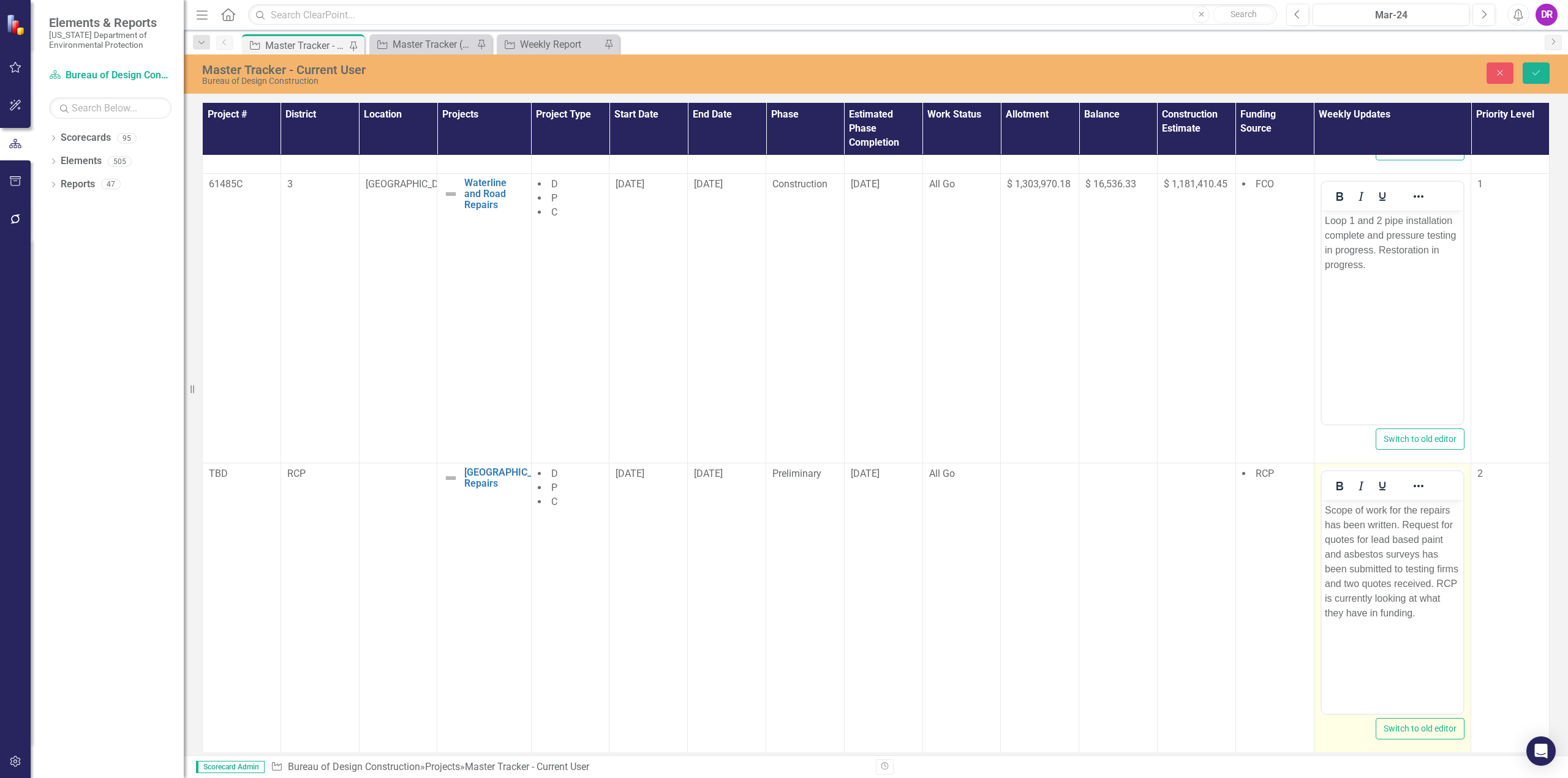
scroll to position [1770, 0]
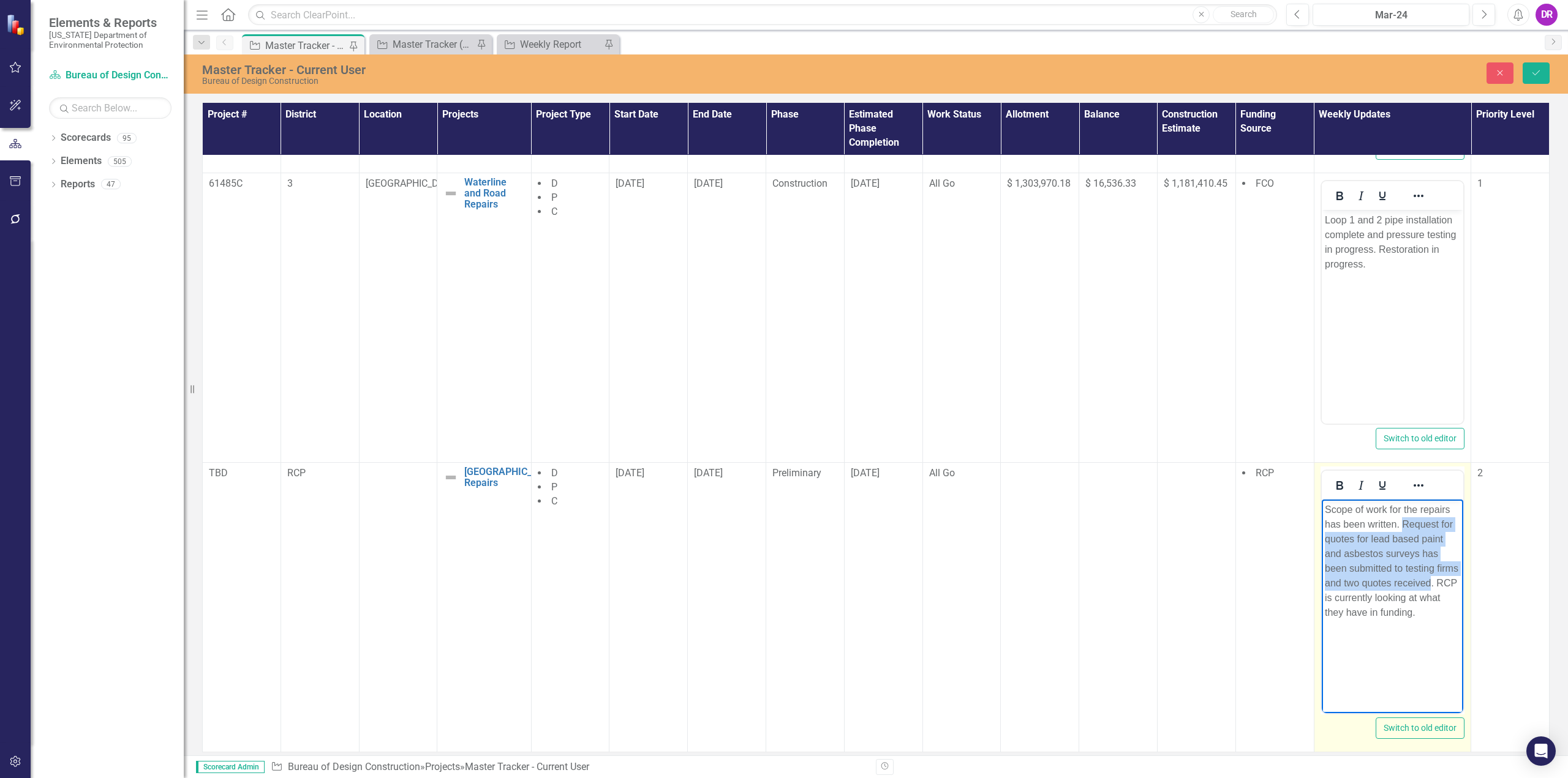
drag, startPoint x: 1403, startPoint y: 525, endPoint x: 1428, endPoint y: 579, distance: 59.5
click at [1428, 579] on p "Scope of work for the repairs has been written. Request for quotes for lead bas…" at bounding box center [1392, 561] width 136 height 117
click at [1355, 581] on p "Scope of work for the repairs has been written. Request for quotes for lead bas…" at bounding box center [1392, 561] width 136 height 117
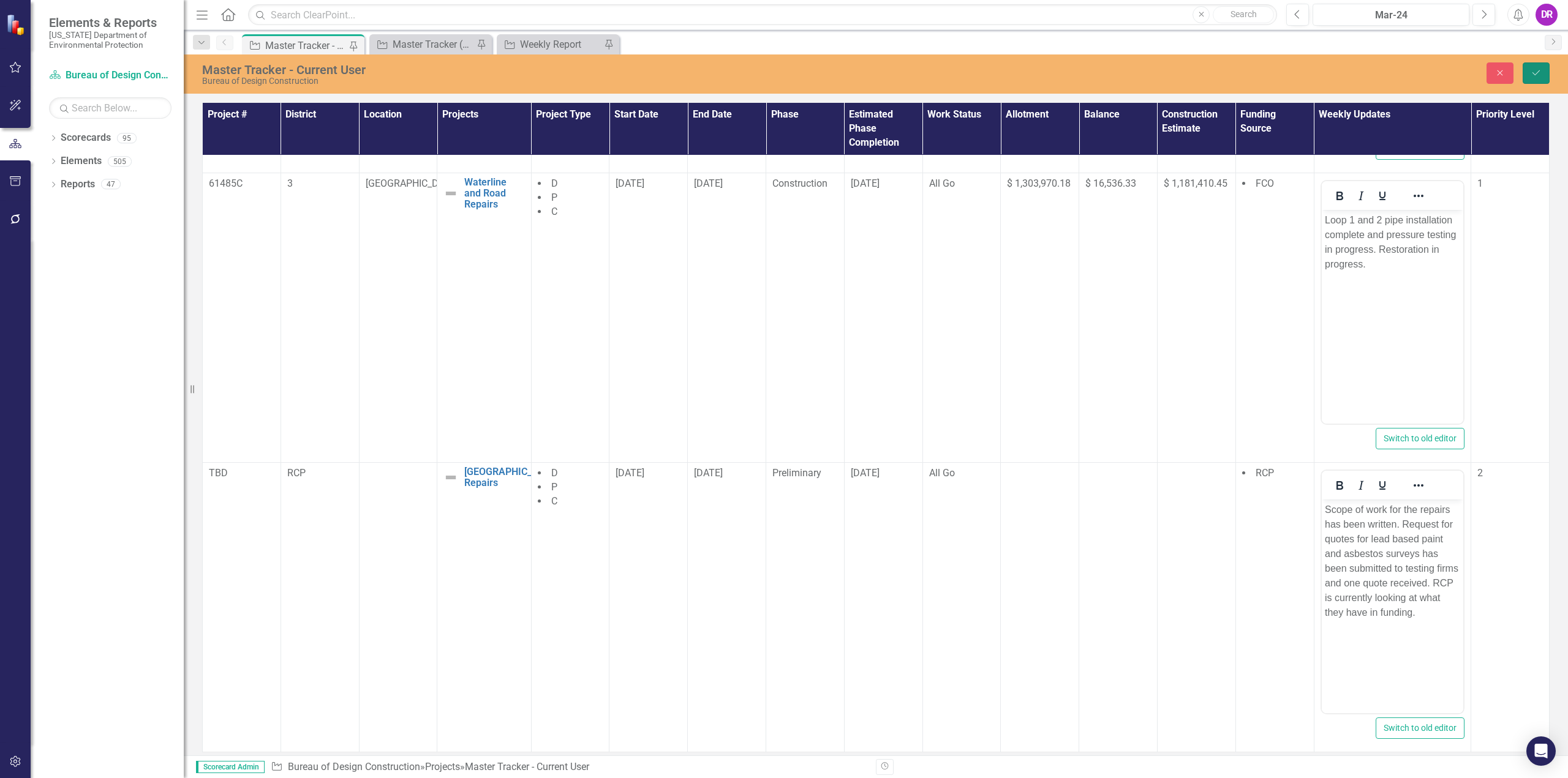
click at [1532, 74] on icon "Save" at bounding box center [1536, 73] width 11 height 9
